Goal: Navigation & Orientation: Find specific page/section

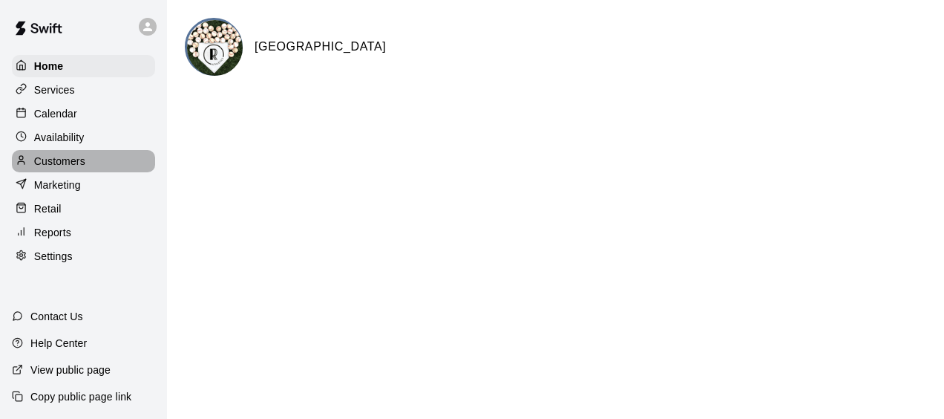
click at [61, 160] on p "Customers" at bounding box center [59, 161] width 51 height 15
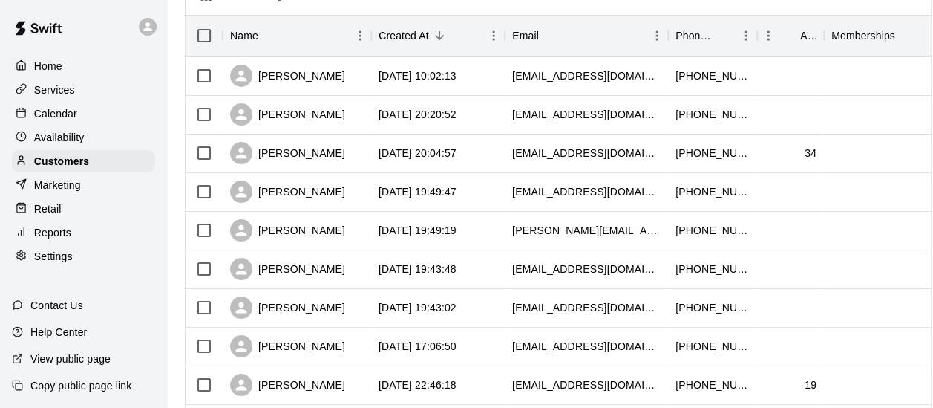
scroll to position [177, 0]
click at [276, 309] on div "[PERSON_NAME]" at bounding box center [287, 308] width 115 height 22
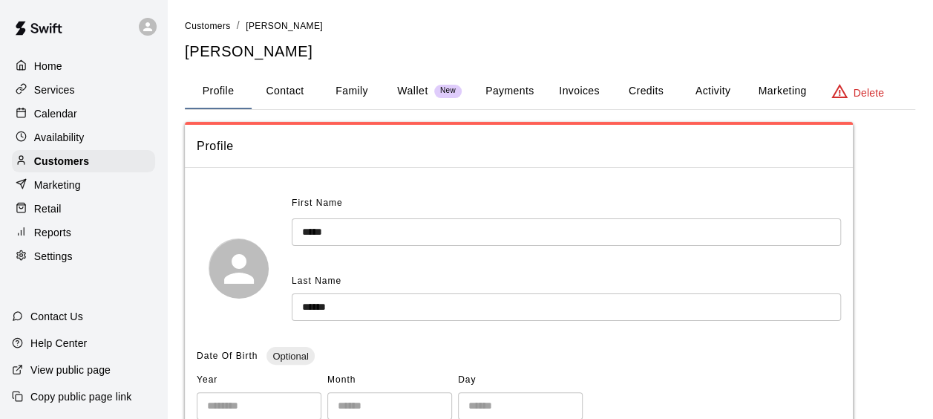
click at [356, 75] on button "Family" at bounding box center [351, 91] width 67 height 36
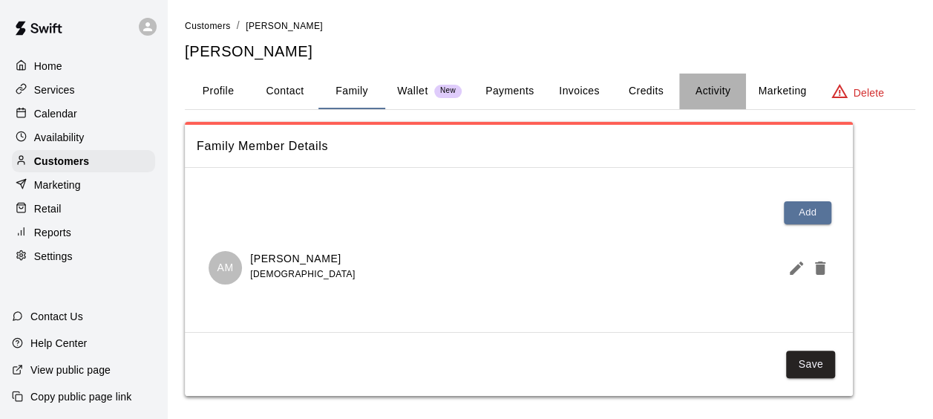
click at [705, 91] on button "Activity" at bounding box center [712, 91] width 67 height 36
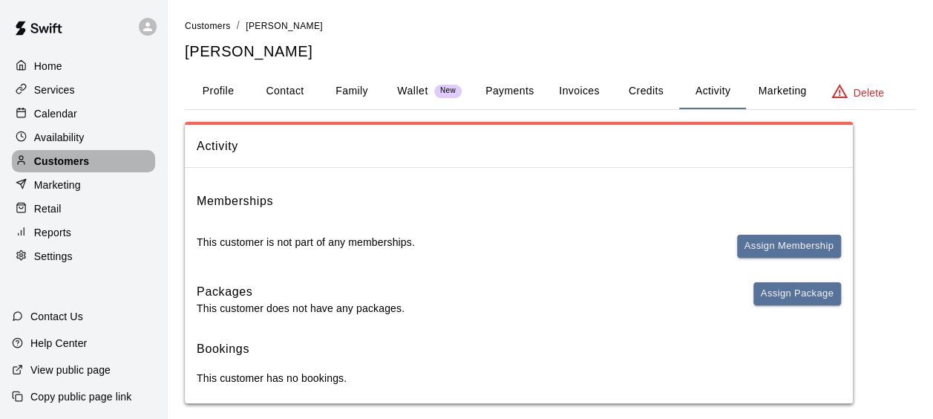
click at [69, 163] on p "Customers" at bounding box center [61, 161] width 55 height 15
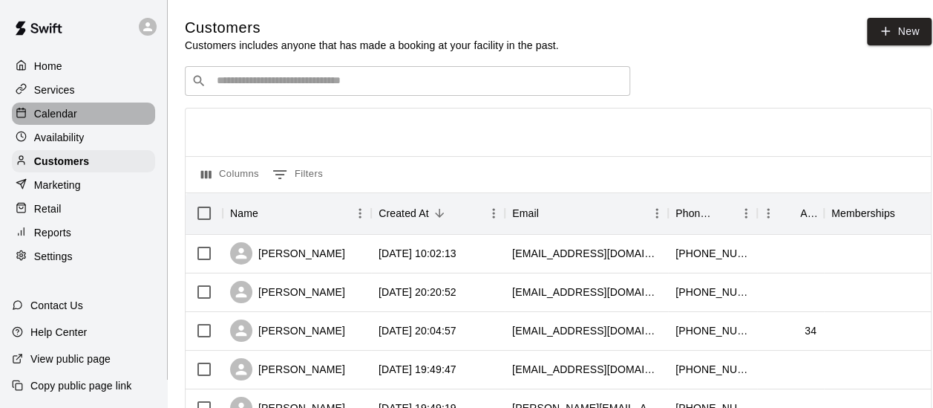
click at [53, 104] on div "Calendar" at bounding box center [83, 113] width 143 height 22
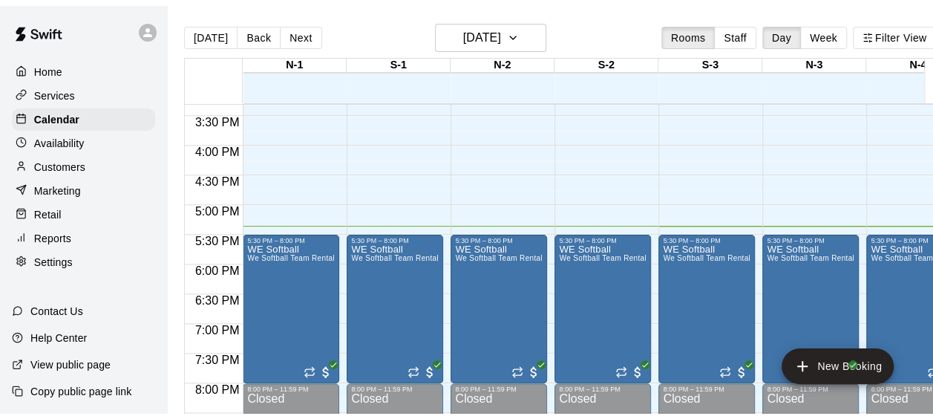
scroll to position [891, 0]
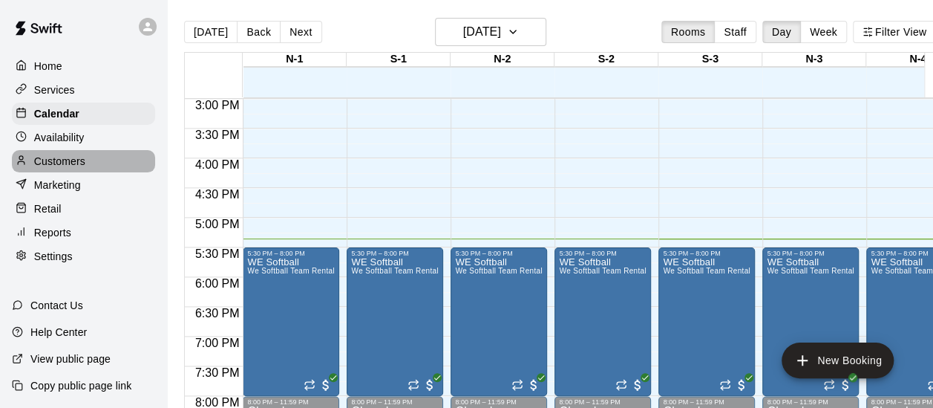
click at [89, 157] on div "Customers" at bounding box center [83, 161] width 143 height 22
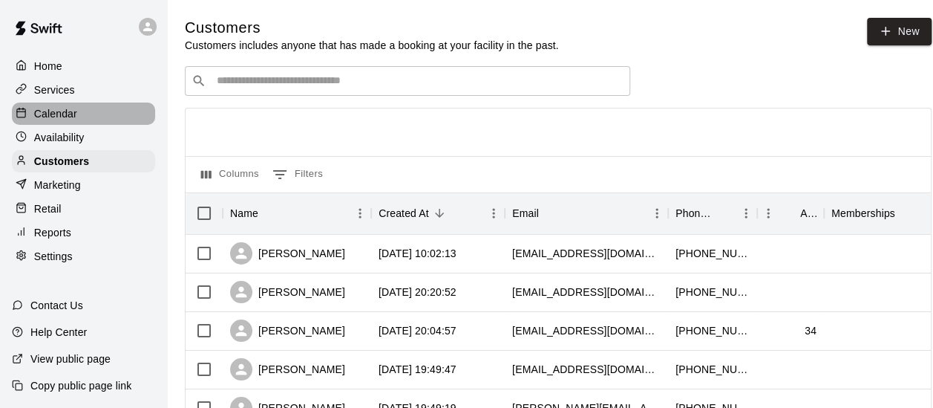
click at [85, 113] on div "Calendar" at bounding box center [83, 113] width 143 height 22
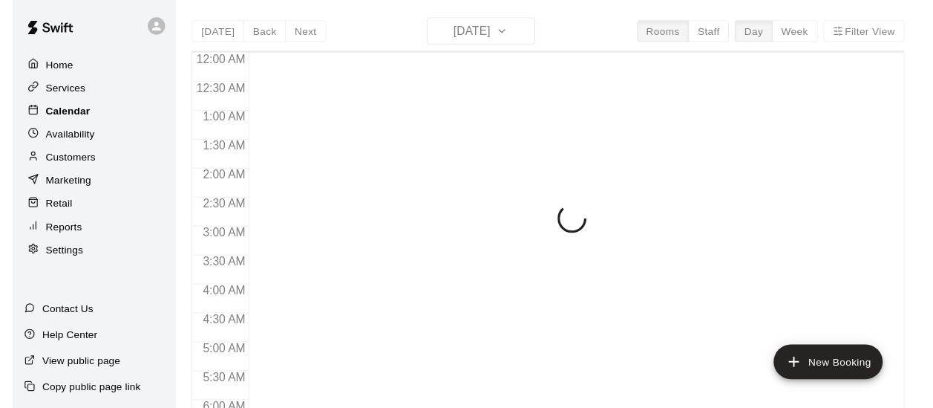
scroll to position [1042, 0]
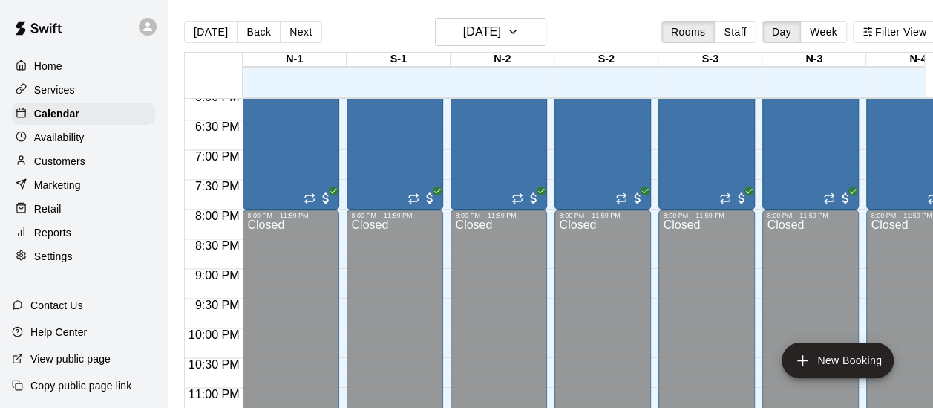
scroll to position [1078, 0]
click at [361, 309] on div "Closed" at bounding box center [395, 334] width 88 height 232
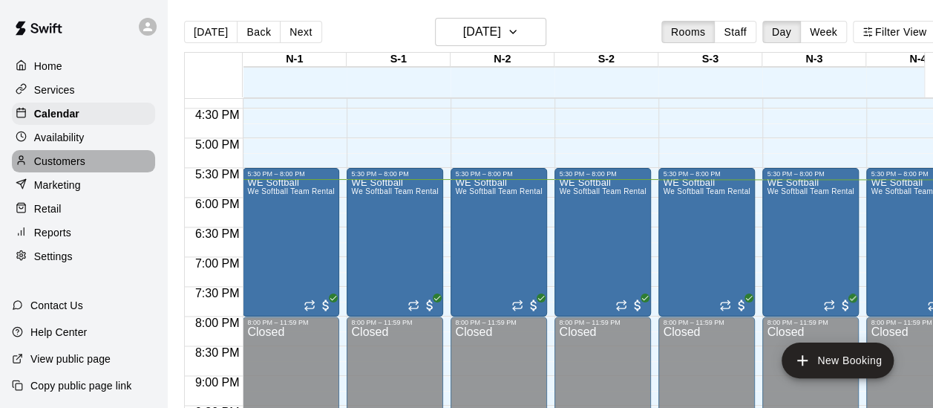
drag, startPoint x: 0, startPoint y: 0, endPoint x: 80, endPoint y: 166, distance: 183.9
click at [80, 166] on p "Customers" at bounding box center [59, 161] width 51 height 15
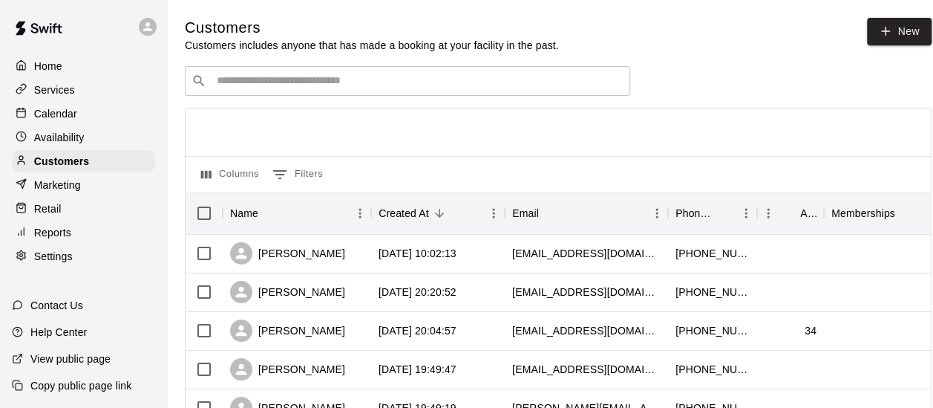
click at [318, 71] on div "​ ​" at bounding box center [407, 81] width 445 height 30
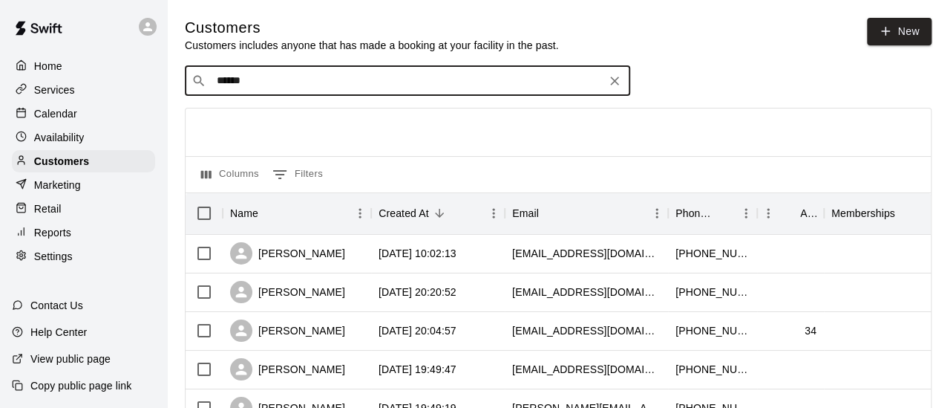
type input "*******"
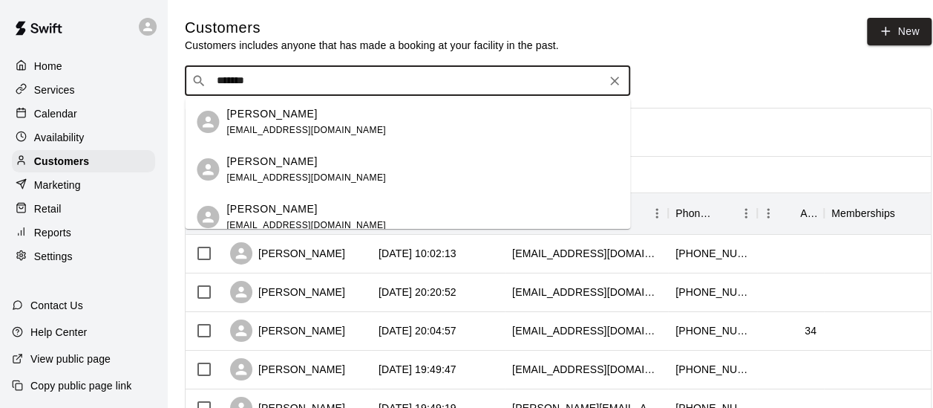
click at [349, 118] on div "[PERSON_NAME] [EMAIL_ADDRESS][DOMAIN_NAME]" at bounding box center [422, 122] width 392 height 32
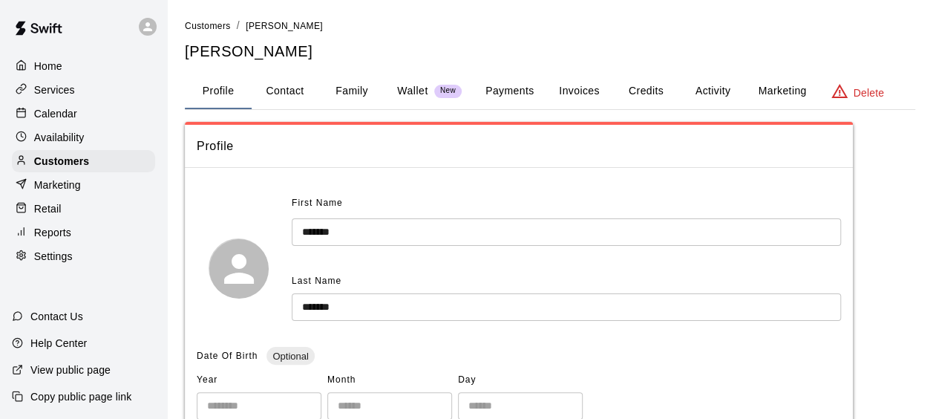
click at [333, 95] on button "Family" at bounding box center [351, 91] width 67 height 36
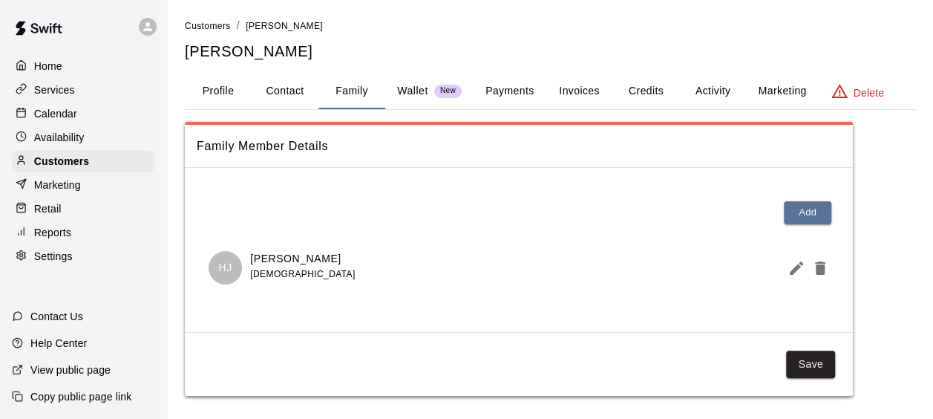
scroll to position [6, 0]
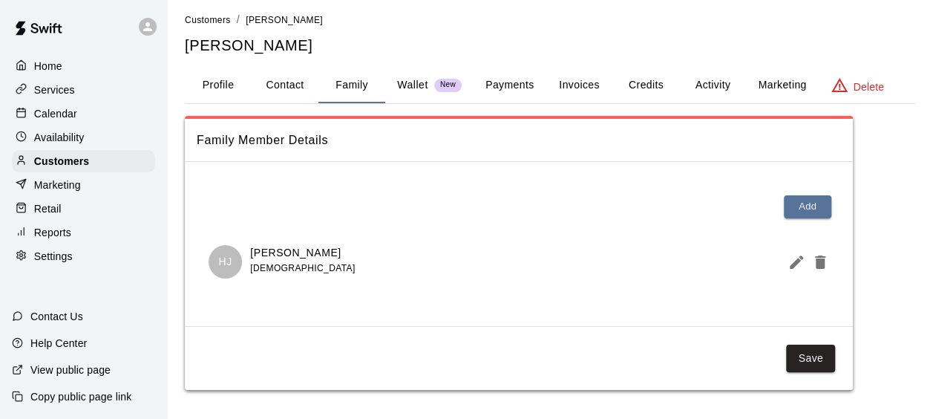
click at [54, 62] on p "Home" at bounding box center [48, 66] width 28 height 15
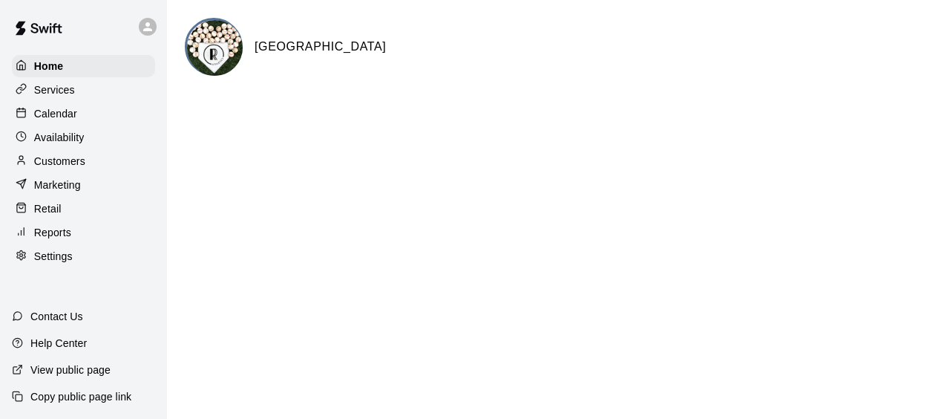
click at [57, 148] on div "Availability" at bounding box center [83, 137] width 143 height 22
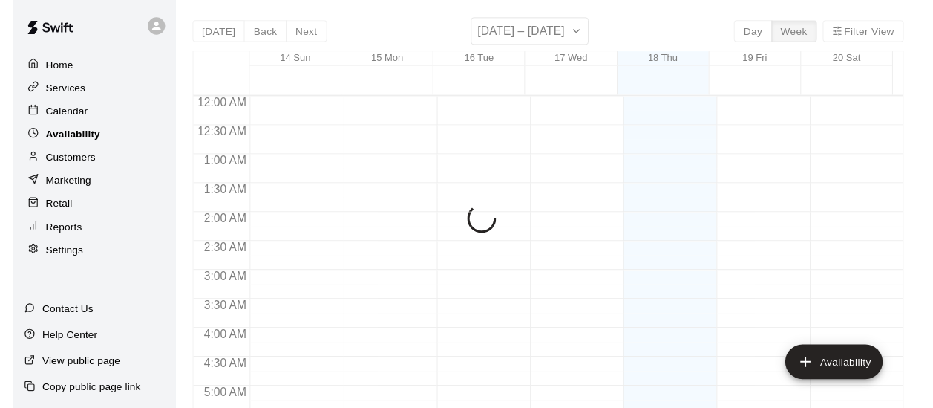
scroll to position [1053, 0]
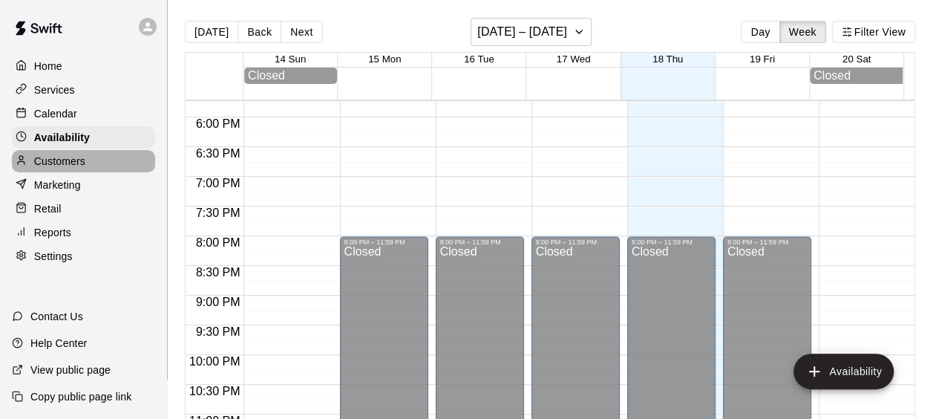
click at [59, 154] on div "Customers" at bounding box center [83, 161] width 143 height 22
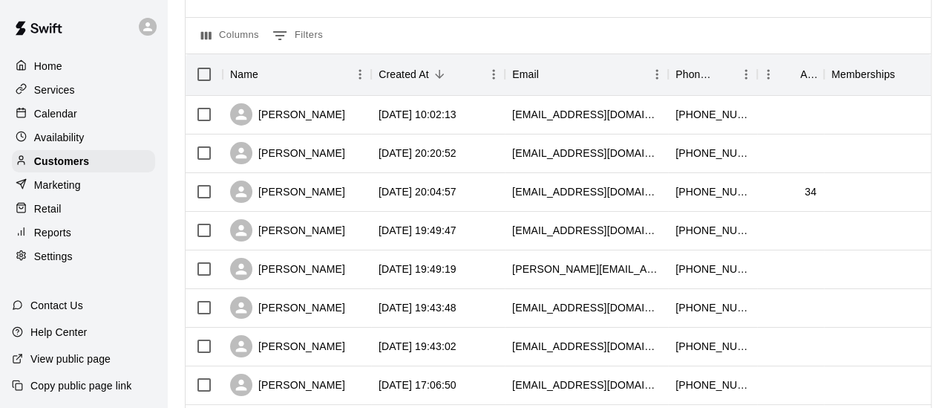
scroll to position [138, 0]
click at [315, 201] on div "[PERSON_NAME]" at bounding box center [287, 192] width 115 height 22
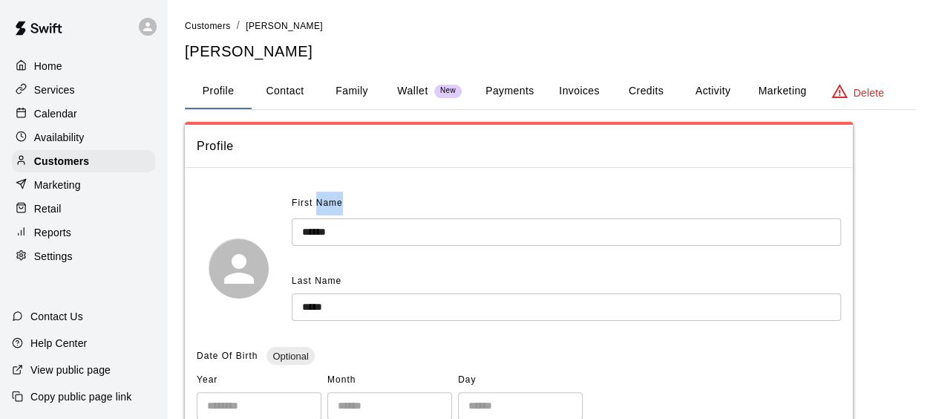
click at [315, 201] on span "First Name" at bounding box center [317, 204] width 51 height 24
drag, startPoint x: 315, startPoint y: 201, endPoint x: 329, endPoint y: 206, distance: 14.3
click at [329, 206] on span "First Name" at bounding box center [317, 204] width 51 height 24
click at [79, 160] on p "Customers" at bounding box center [61, 161] width 55 height 15
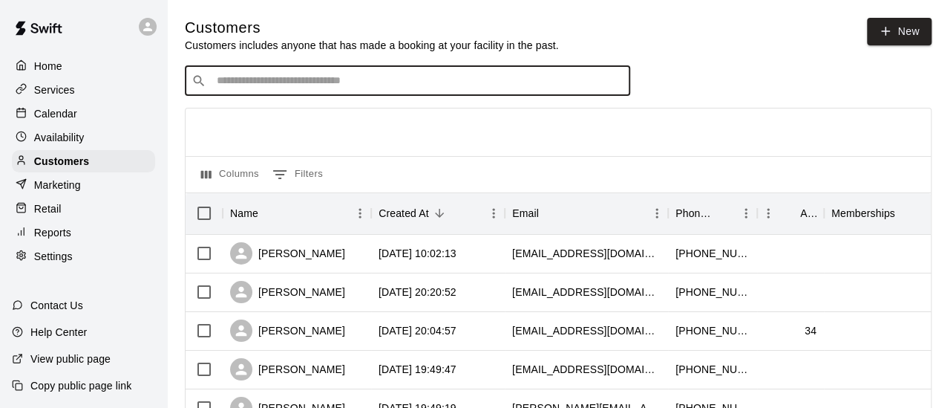
click at [299, 86] on input "Search customers by name or email" at bounding box center [417, 80] width 411 height 15
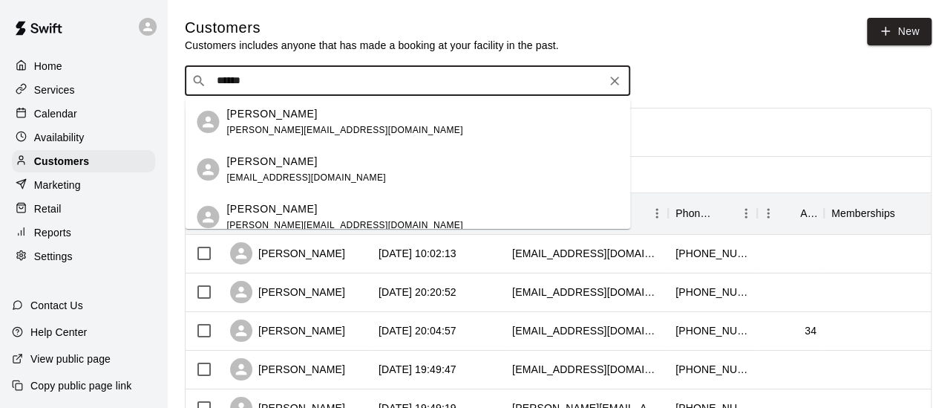
type input "******"
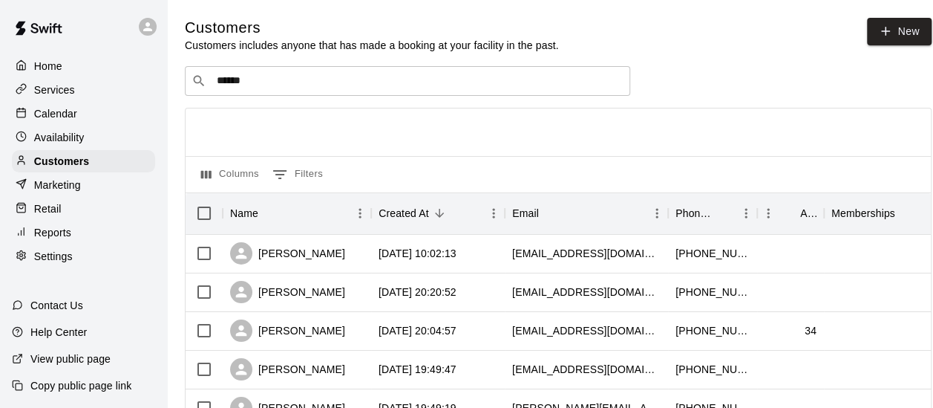
click at [750, 81] on div "​ ****** ​" at bounding box center [558, 81] width 747 height 30
click at [620, 82] on icon "Clear" at bounding box center [614, 80] width 15 height 15
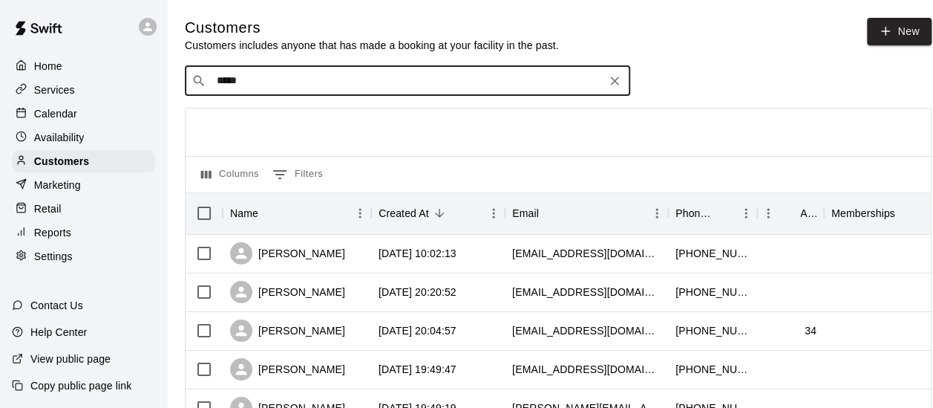
type input "******"
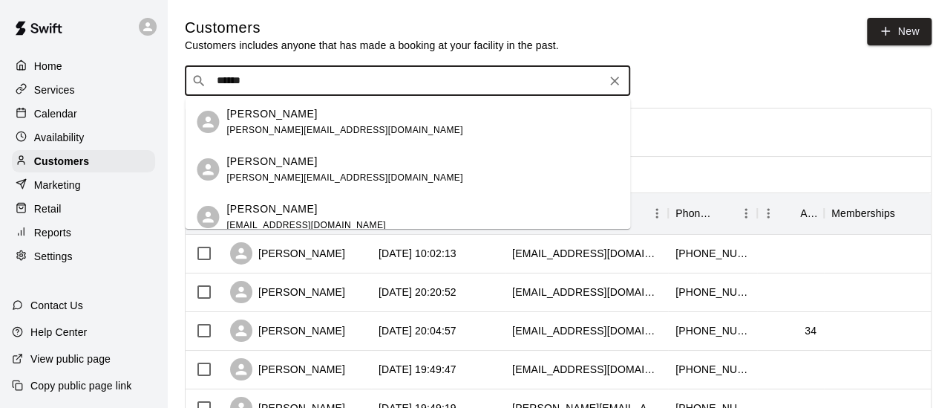
click at [321, 154] on div "[PERSON_NAME]" at bounding box center [344, 162] width 236 height 16
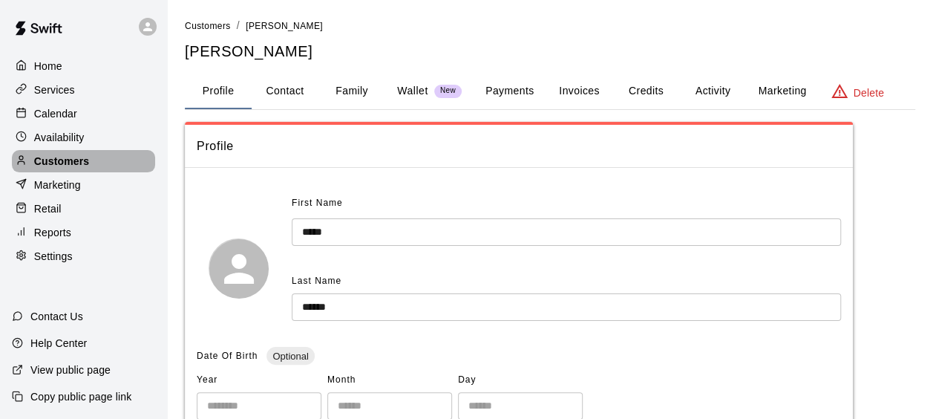
click at [65, 156] on div "Customers" at bounding box center [83, 161] width 143 height 22
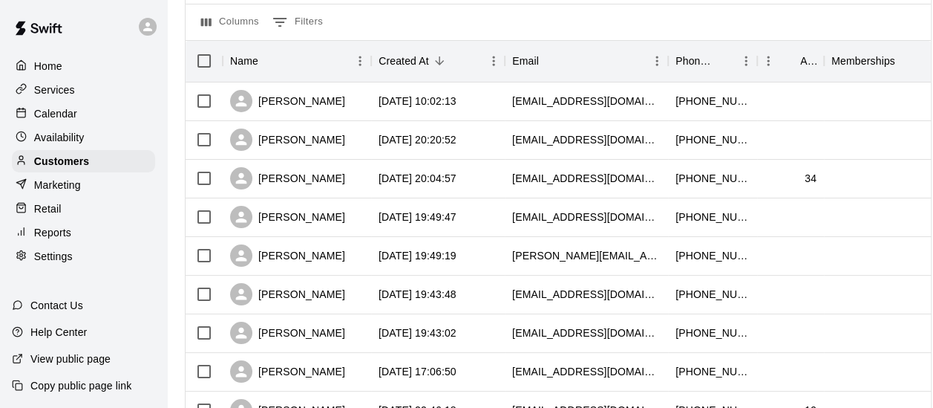
scroll to position [153, 0]
click at [281, 247] on div "[PERSON_NAME]" at bounding box center [287, 254] width 115 height 22
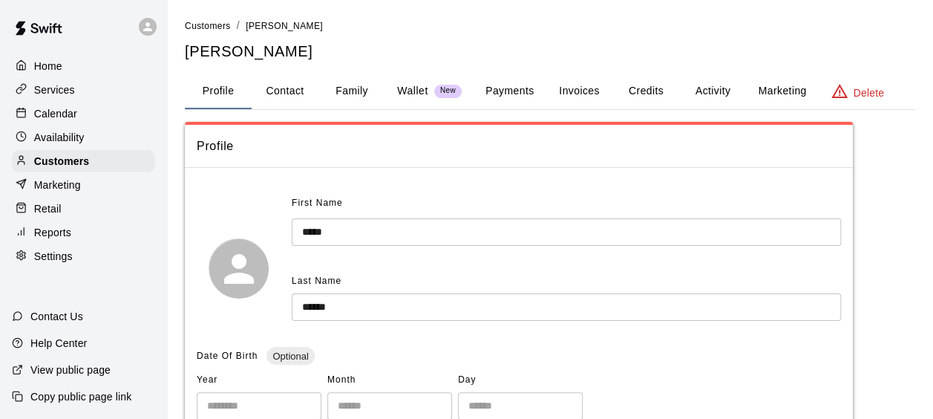
click at [71, 165] on p "Customers" at bounding box center [61, 161] width 55 height 15
